Goal: Check status: Check status

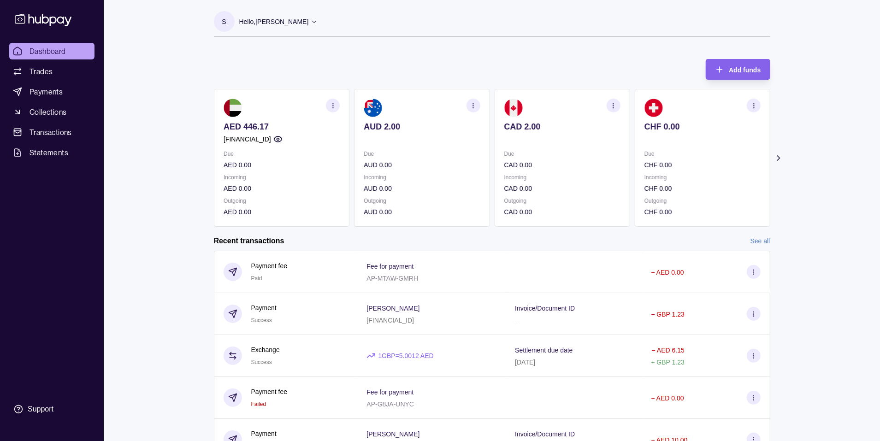
click at [784, 155] on section "Add funds AED 446.17 [FINANCIAL_ID] Due AED 0.00 Incoming AED 0.00 Outgoing AED…" at bounding box center [493, 314] width 594 height 529
click at [780, 157] on icon at bounding box center [778, 158] width 9 height 9
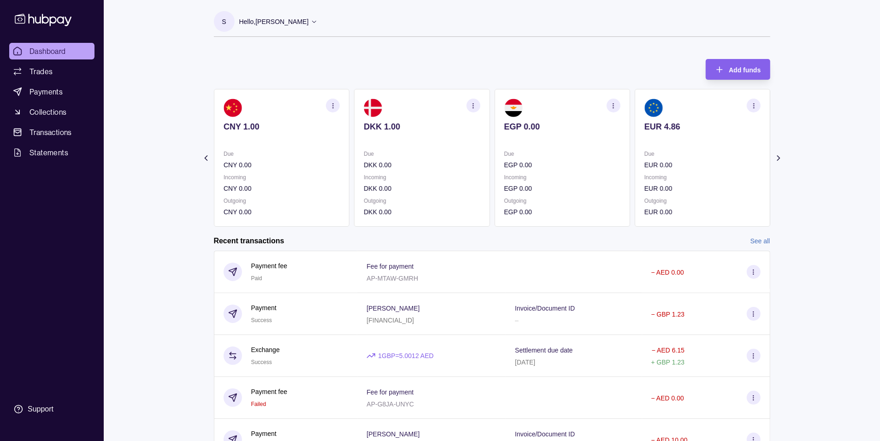
click at [311, 24] on icon at bounding box center [314, 21] width 7 height 7
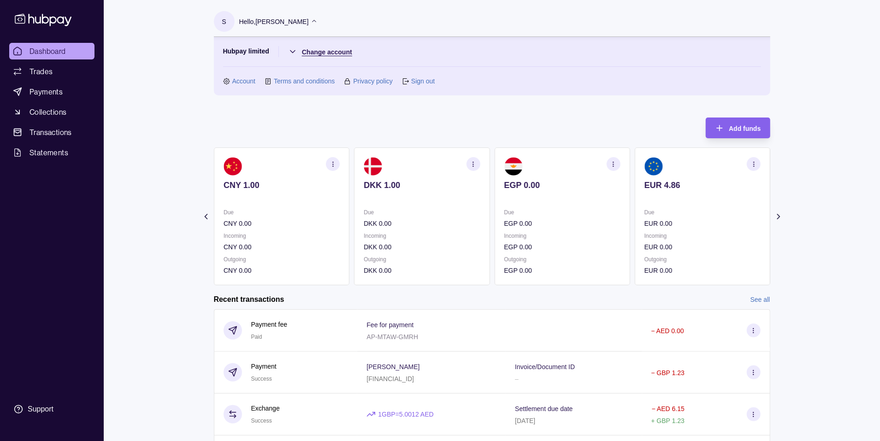
click at [323, 54] on html "Dashboard Trades Payments Collections Transactions Statements Support S Hello, …" at bounding box center [440, 324] width 880 height 649
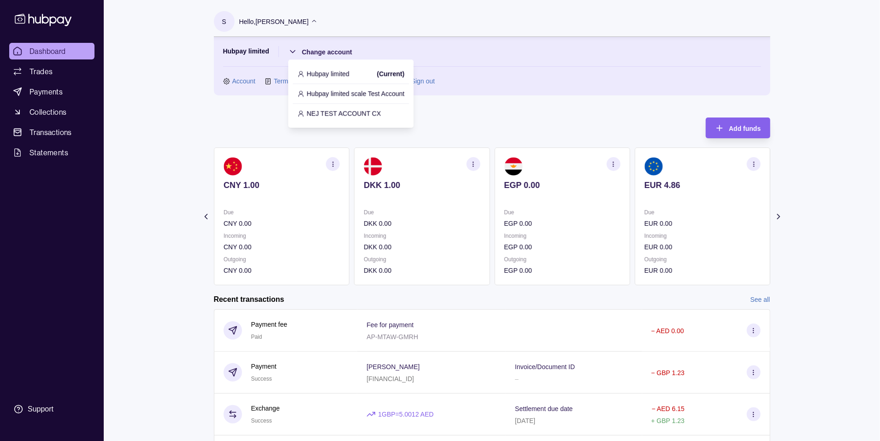
click at [337, 89] on p "Hubpay limited scale Test Account" at bounding box center [356, 94] width 98 height 10
